Goal: Check status: Check status

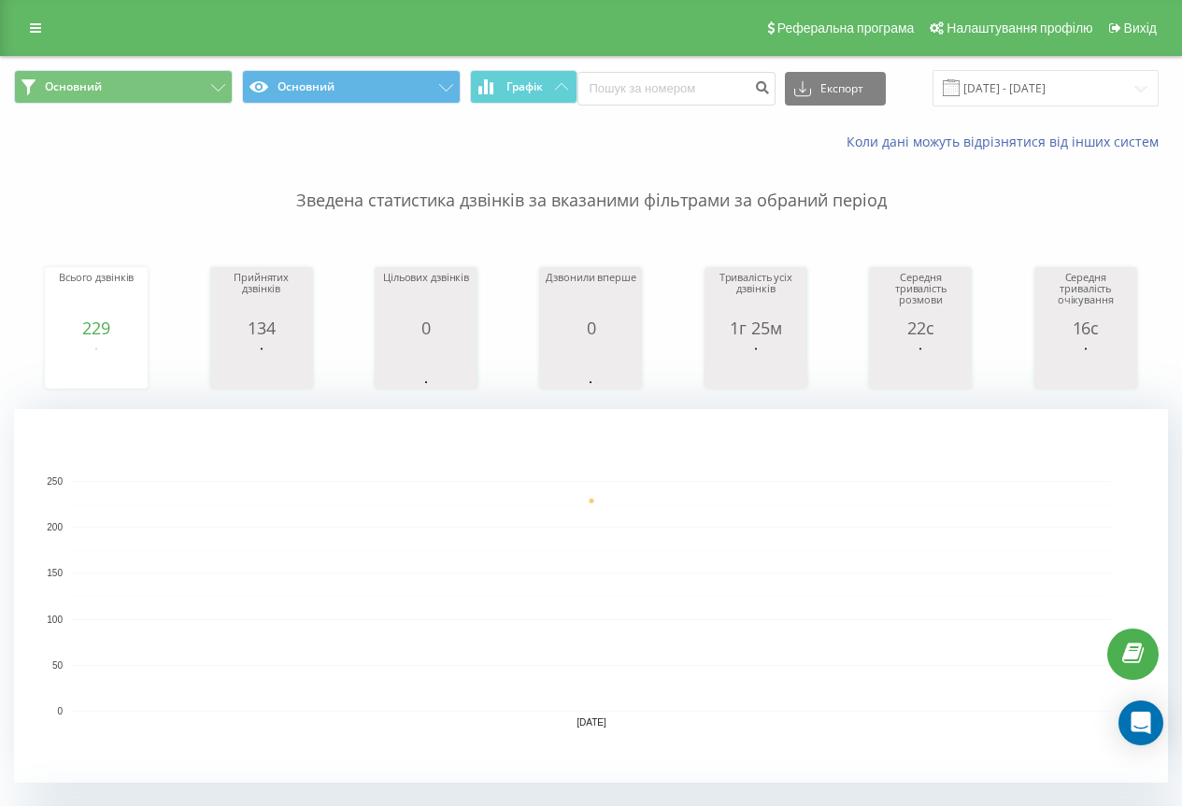
click at [166, 559] on rect "A chart." at bounding box center [591, 596] width 1039 height 231
